Goal: Task Accomplishment & Management: Manage account settings

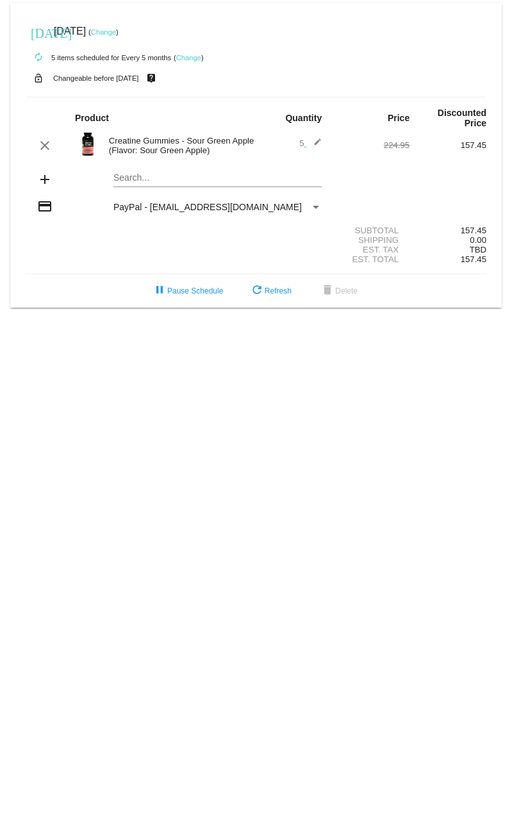
click at [116, 31] on link "Change" at bounding box center [103, 32] width 25 height 8
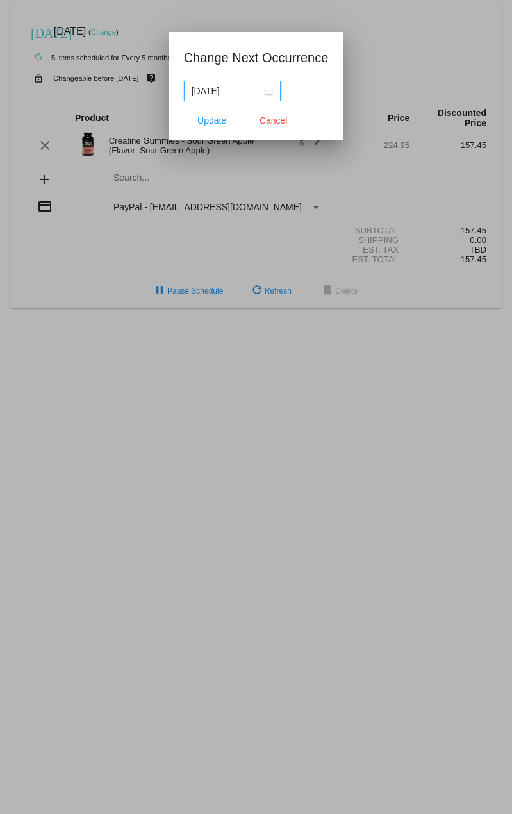
click at [271, 95] on div "[DATE]" at bounding box center [232, 91] width 81 height 14
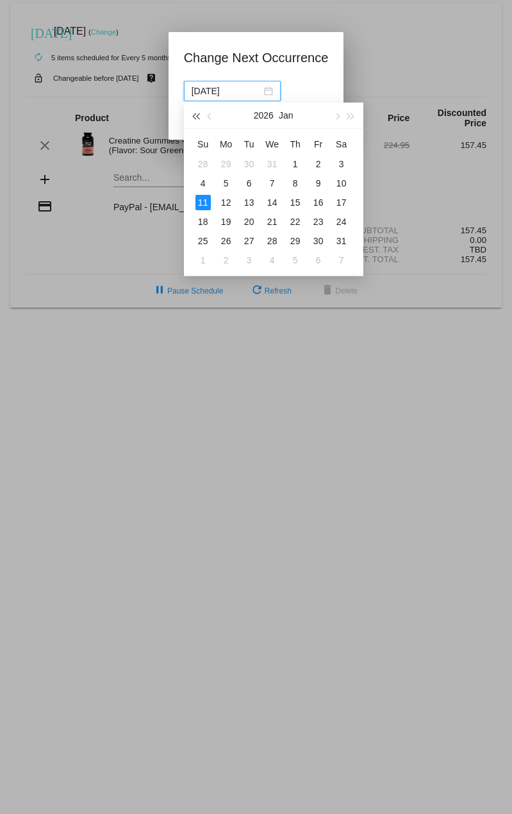
click at [199, 115] on span "button" at bounding box center [196, 116] width 6 height 6
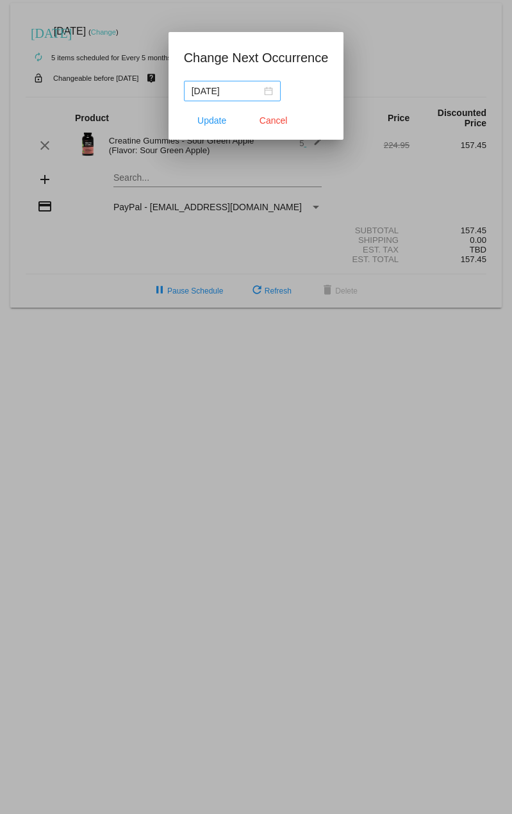
click at [265, 90] on div "[DATE]" at bounding box center [232, 91] width 81 height 14
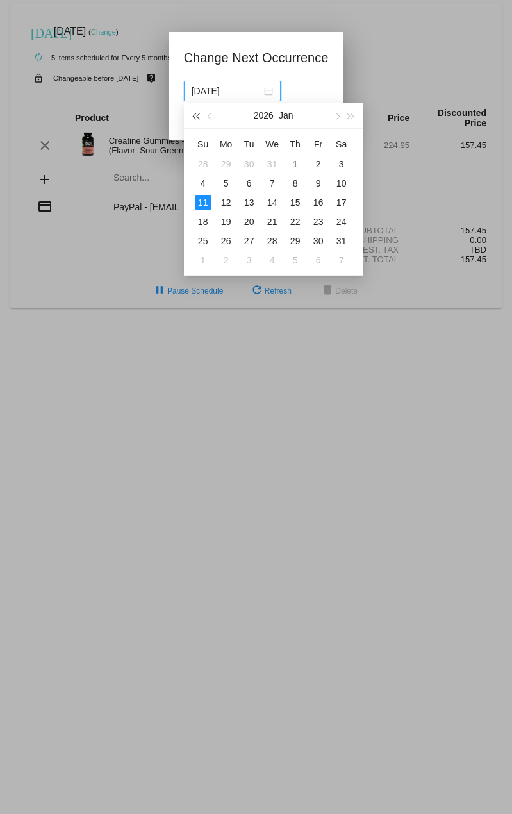
click at [199, 119] on span "button" at bounding box center [196, 116] width 6 height 6
click at [340, 117] on button "button" at bounding box center [336, 115] width 14 height 26
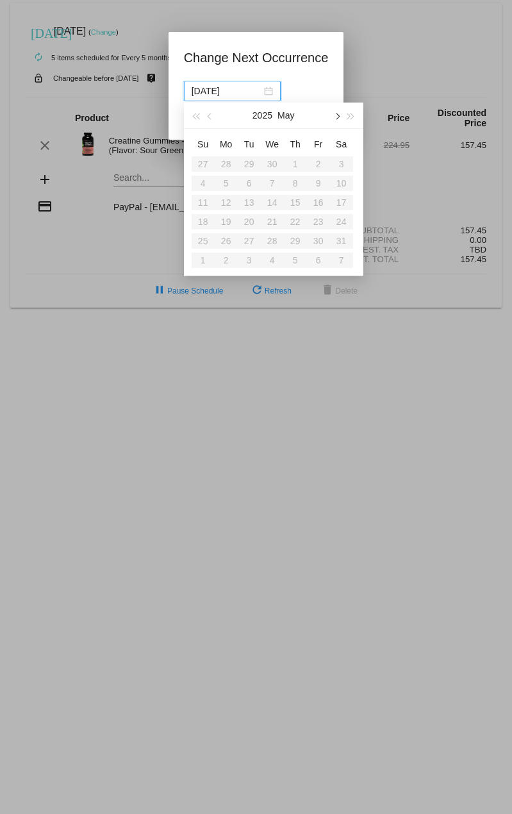
click at [340, 117] on button "button" at bounding box center [336, 115] width 14 height 26
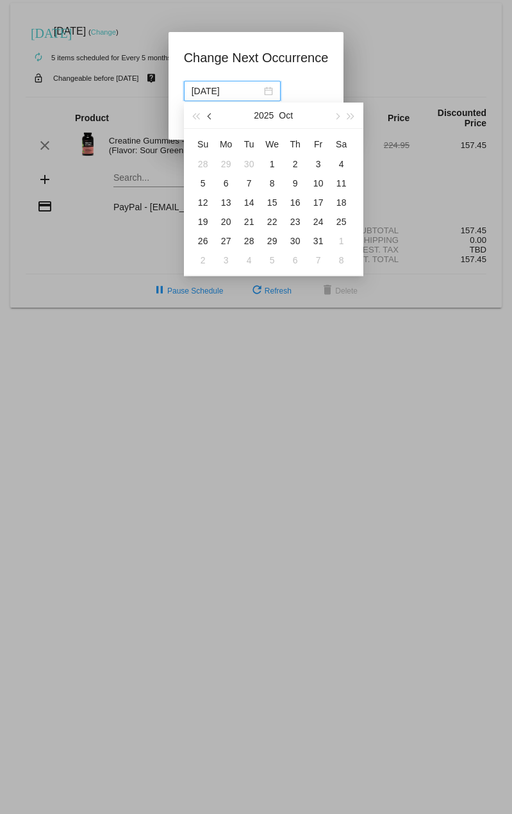
click at [212, 119] on button "button" at bounding box center [210, 115] width 14 height 26
click at [343, 224] on div "23" at bounding box center [341, 221] width 15 height 15
type input "[DATE]"
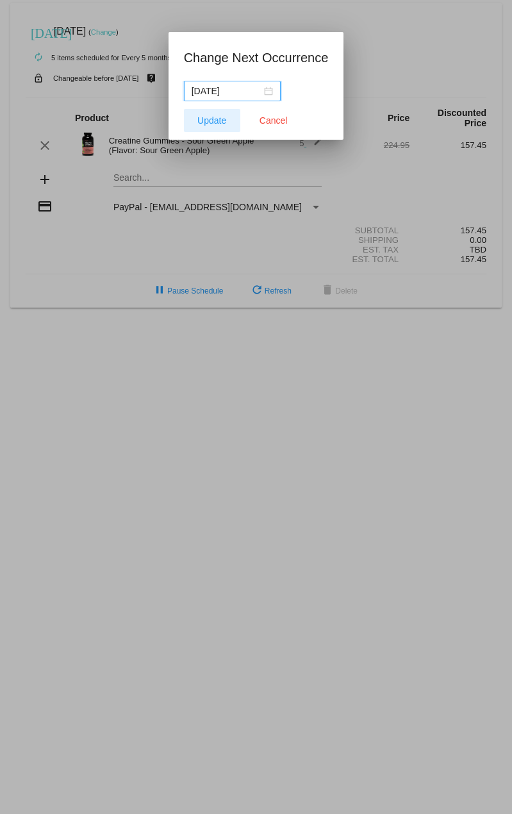
click at [216, 120] on span "Update" at bounding box center [211, 120] width 29 height 10
